Goal: Task Accomplishment & Management: Complete application form

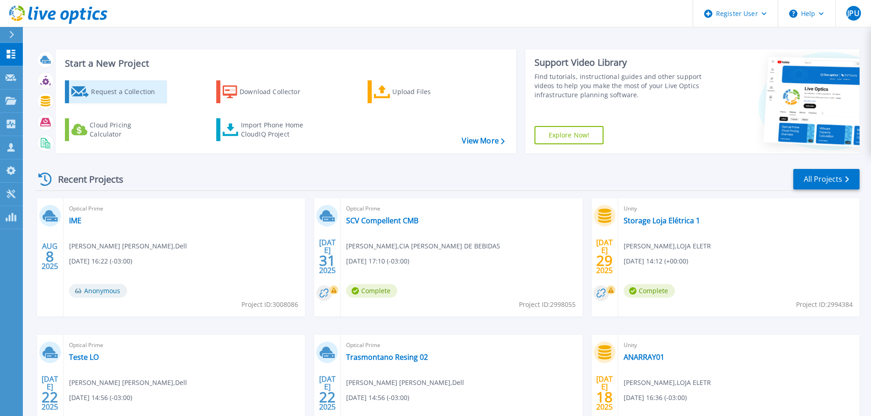
click at [122, 95] on div "Request a Collection" at bounding box center [127, 92] width 73 height 18
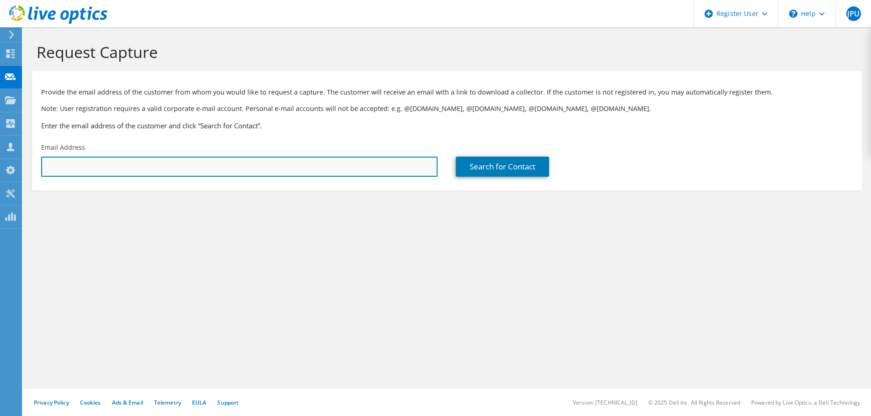
click at [220, 160] on input "text" at bounding box center [239, 167] width 396 height 20
paste input "[PERSON_NAME] do [PERSON_NAME] <[PERSON_NAME][EMAIL_ADDRESS][PERSON_NAME][DOMAI…"
click at [152, 168] on input "[PERSON_NAME] do [PERSON_NAME] <[PERSON_NAME][EMAIL_ADDRESS][PERSON_NAME][DOMAI…" at bounding box center [239, 167] width 396 height 20
type input "[PERSON_NAME][EMAIL_ADDRESS][PERSON_NAME][DOMAIN_NAME]"
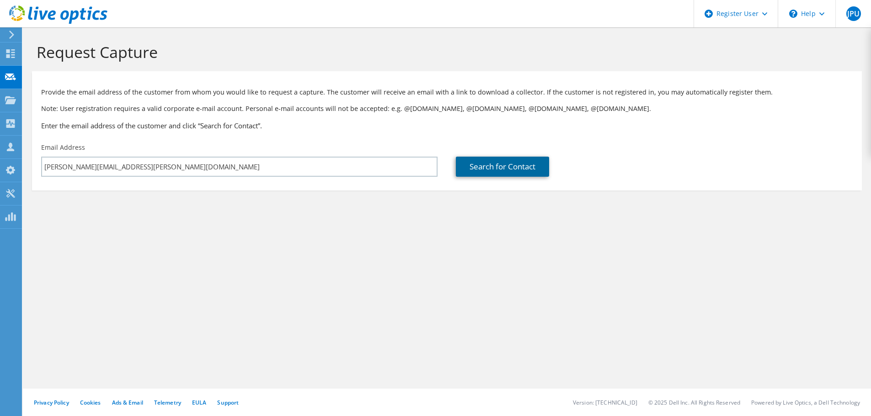
click at [495, 174] on link "Search for Contact" at bounding box center [502, 167] width 93 height 20
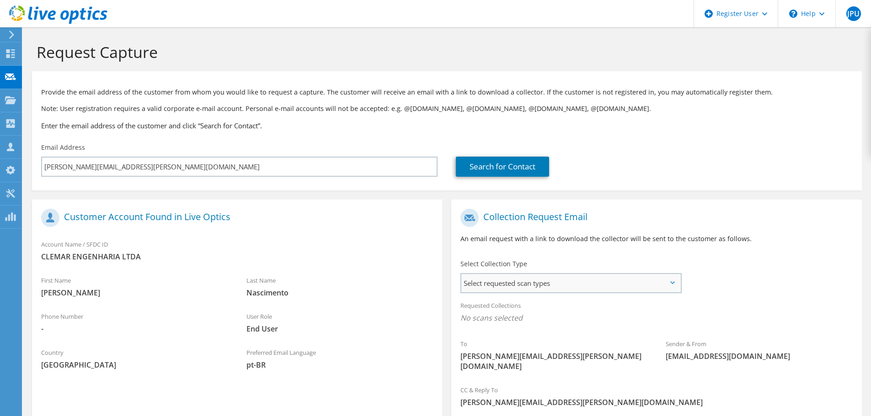
click at [622, 280] on span "Select requested scan types" at bounding box center [570, 283] width 219 height 18
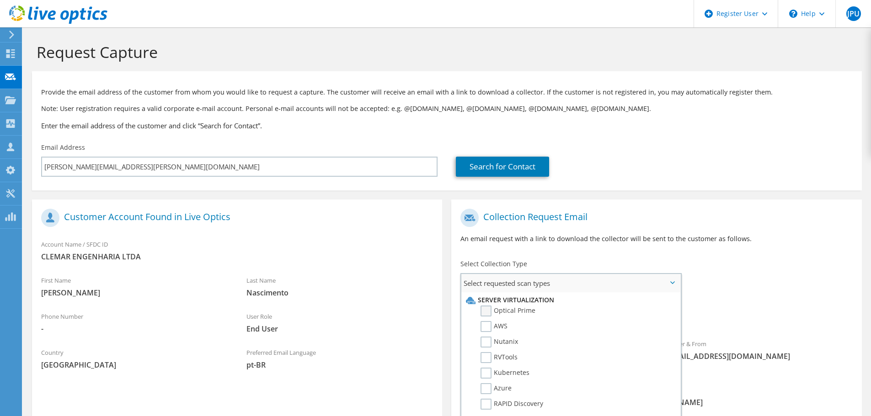
click at [508, 312] on label "Optical Prime" at bounding box center [507, 311] width 55 height 11
click at [0, 0] on input "Optical Prime" at bounding box center [0, 0] width 0 height 0
click at [798, 293] on div "To [PERSON_NAME][EMAIL_ADDRESS][PERSON_NAME][DOMAIN_NAME] Sender & From [EMAIL_…" at bounding box center [656, 293] width 410 height 179
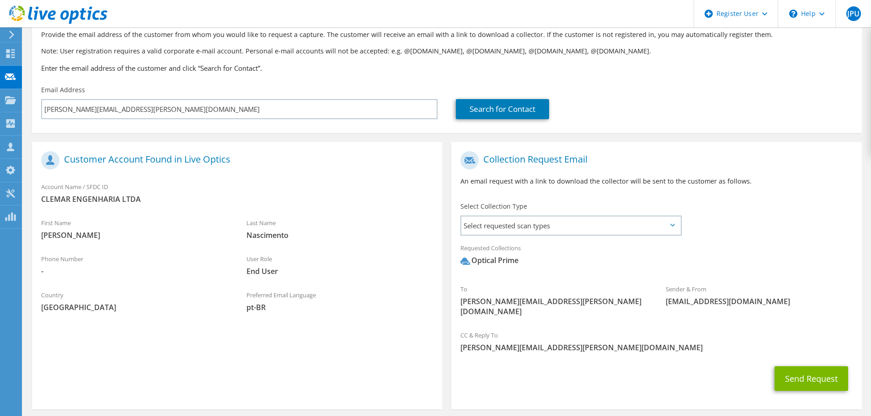
scroll to position [86, 0]
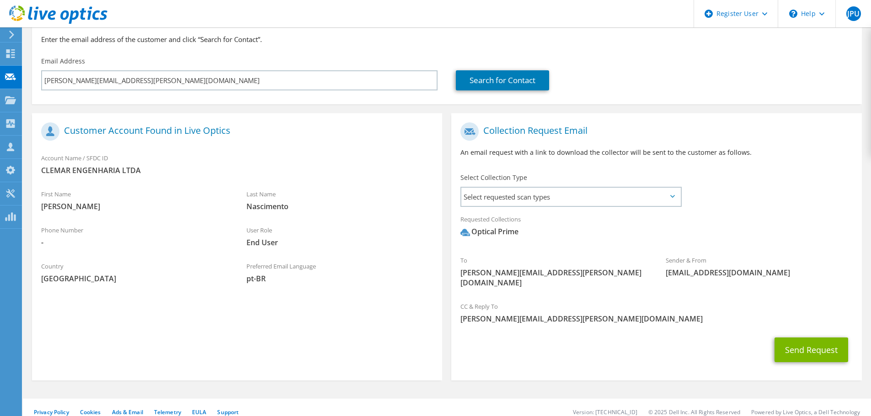
click at [807, 253] on div "Sender & From [EMAIL_ADDRESS][DOMAIN_NAME]" at bounding box center [758, 267] width 205 height 32
click at [810, 321] on div "CC & Reply To [PERSON_NAME][EMAIL_ADDRESS][PERSON_NAME][DOMAIN_NAME]" at bounding box center [656, 315] width 410 height 36
click at [813, 338] on button "Send Request" at bounding box center [811, 350] width 74 height 25
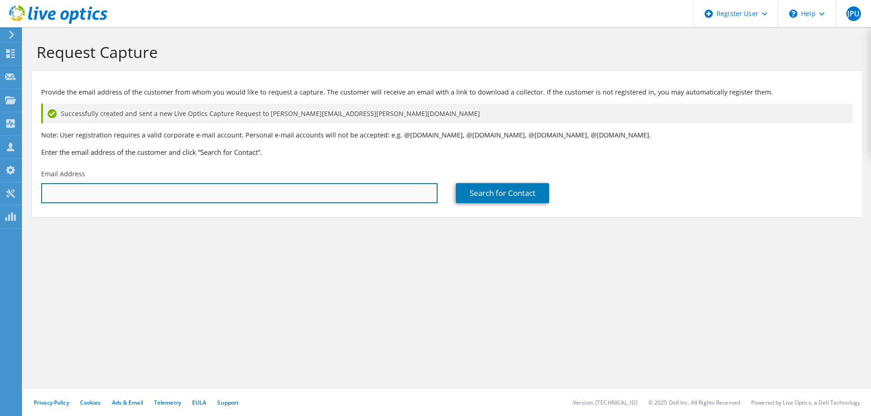
click at [188, 192] on input "text" at bounding box center [239, 193] width 396 height 20
paste input "[PERSON_NAME] do [PERSON_NAME] <[PERSON_NAME][EMAIL_ADDRESS][PERSON_NAME][DOMAI…"
click at [258, 190] on input "[PERSON_NAME] do [PERSON_NAME] <[PERSON_NAME][EMAIL_ADDRESS][PERSON_NAME][DOMAI…" at bounding box center [239, 193] width 396 height 20
type input "[PERSON_NAME][EMAIL_ADDRESS][PERSON_NAME][DOMAIN_NAME]"
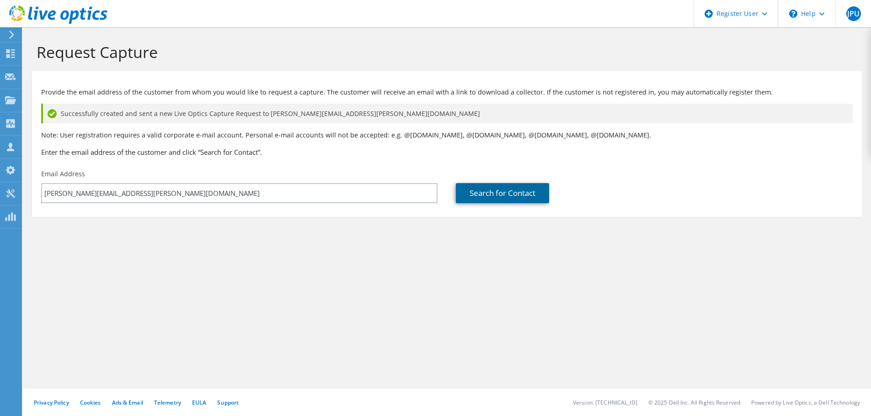
click at [512, 196] on link "Search for Contact" at bounding box center [502, 193] width 93 height 20
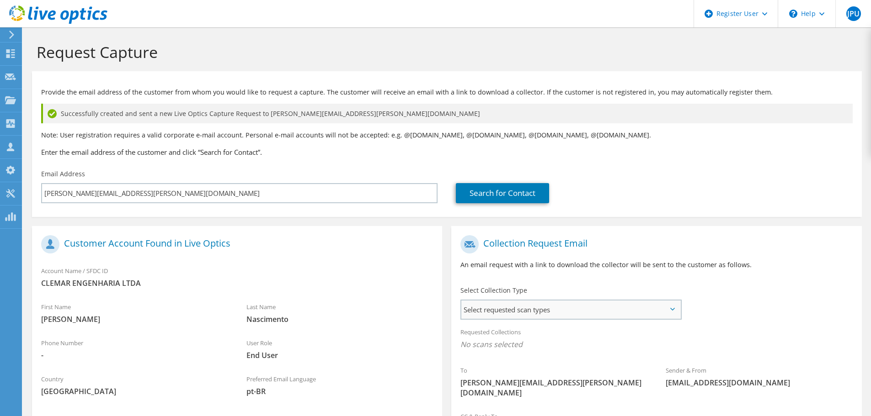
click at [595, 310] on span "Select requested scan types" at bounding box center [570, 310] width 219 height 18
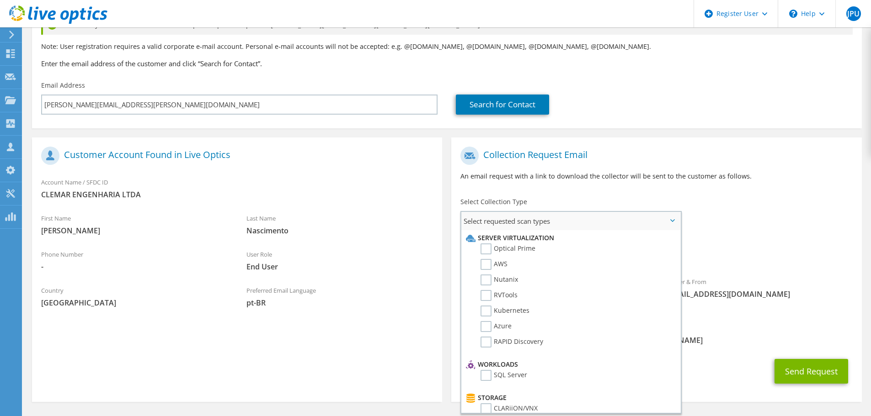
scroll to position [91, 0]
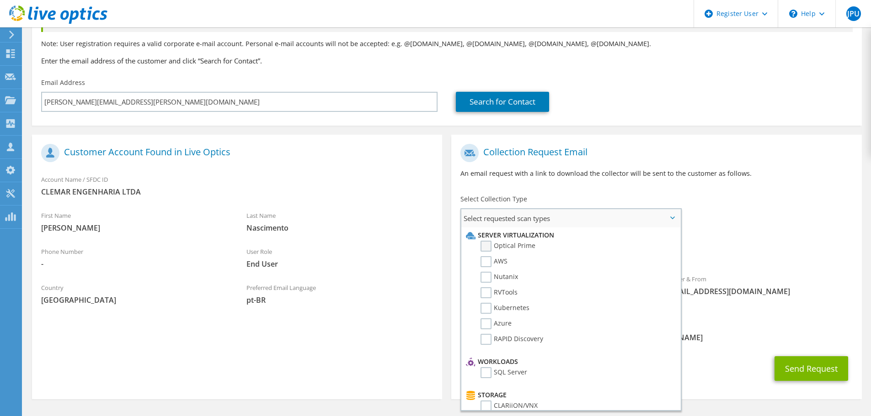
click at [527, 243] on label "Optical Prime" at bounding box center [507, 246] width 55 height 11
click at [0, 0] on input "Optical Prime" at bounding box center [0, 0] width 0 height 0
click at [746, 239] on div "Requested Collections No scans selected Optical Prime" at bounding box center [656, 249] width 410 height 37
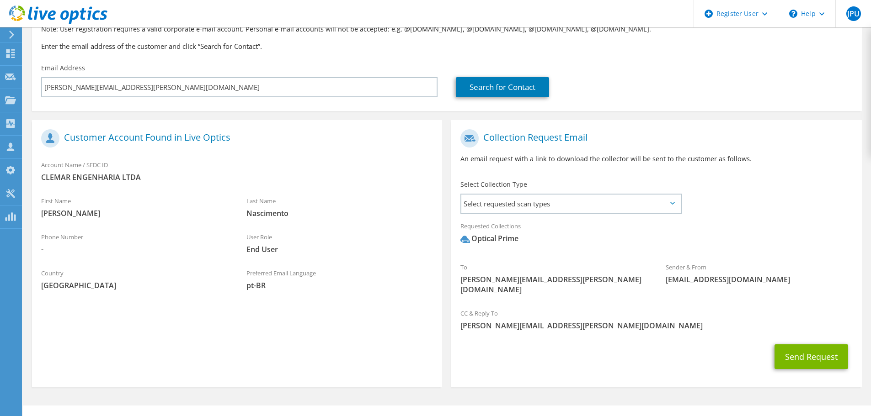
scroll to position [113, 0]
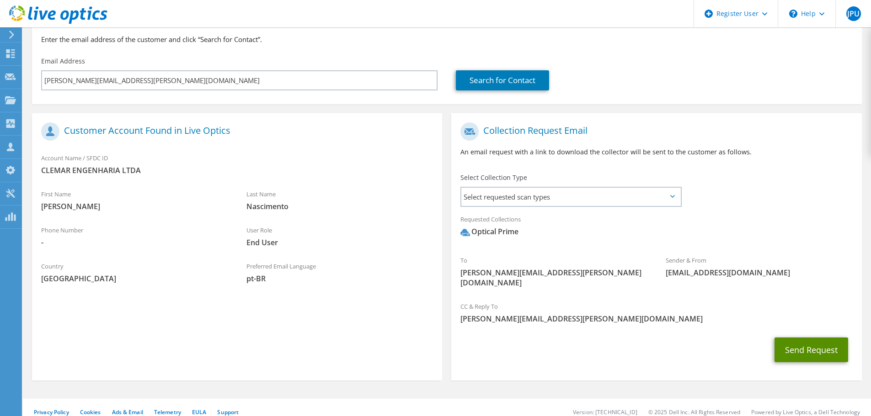
click at [798, 338] on button "Send Request" at bounding box center [811, 350] width 74 height 25
